Goal: Information Seeking & Learning: Learn about a topic

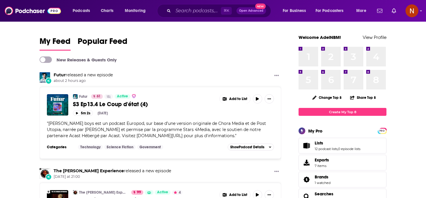
click at [183, 7] on input "Search podcasts, credits, & more..." at bounding box center [197, 10] width 48 height 9
click at [185, 13] on input "Search podcasts, credits, & more..." at bounding box center [197, 10] width 48 height 9
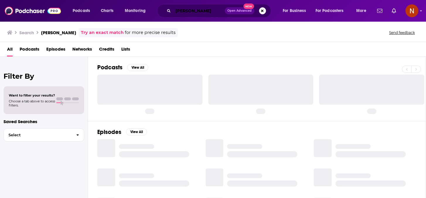
click at [186, 15] on input "[PERSON_NAME]" at bounding box center [199, 10] width 52 height 9
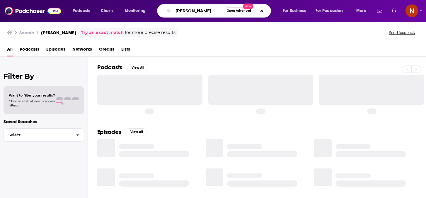
click at [186, 15] on input "[PERSON_NAME]" at bounding box center [198, 10] width 51 height 9
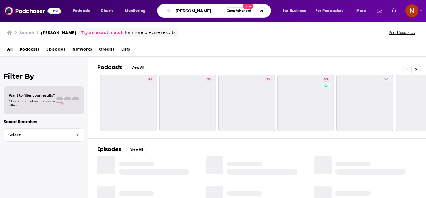
click at [186, 15] on input "[PERSON_NAME]" at bounding box center [198, 10] width 51 height 9
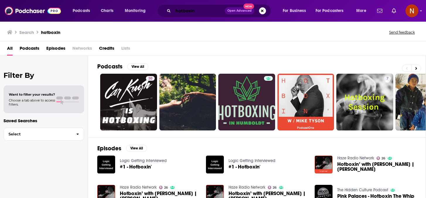
click at [198, 13] on input "hotboxin" at bounding box center [199, 10] width 52 height 9
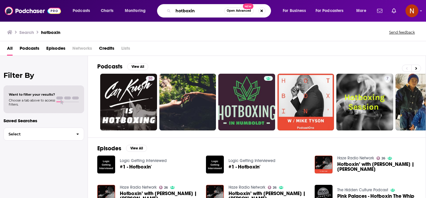
click at [198, 13] on input "hotboxin" at bounding box center [198, 10] width 51 height 9
paste input "Hotboxin' with [PERSON_NAME]"
type input "Hotboxin' with [PERSON_NAME]"
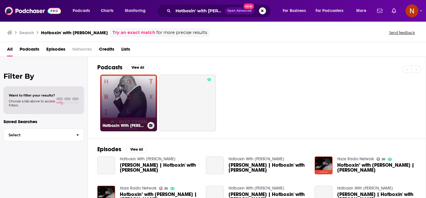
click at [127, 125] on h3 "Hotboxin With [PERSON_NAME]" at bounding box center [124, 125] width 42 height 5
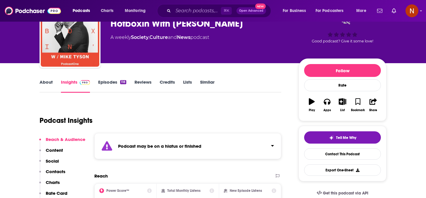
scroll to position [56, 0]
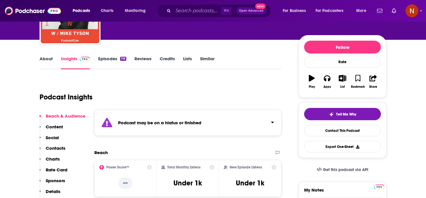
click at [180, 120] on strong "Podcast may be on a hiatus or finished" at bounding box center [159, 123] width 83 height 6
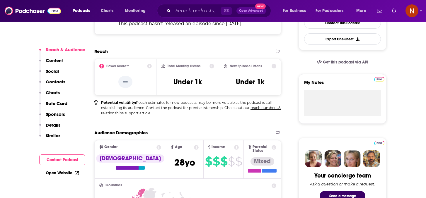
scroll to position [165, 0]
